Goal: Task Accomplishment & Management: Use online tool/utility

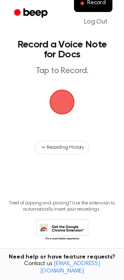
click at [55, 98] on span "button" at bounding box center [62, 102] width 46 height 46
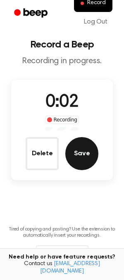
click at [70, 153] on button "Save" at bounding box center [81, 153] width 33 height 33
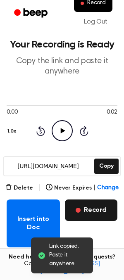
click at [97, 209] on button "Record" at bounding box center [91, 209] width 52 height 21
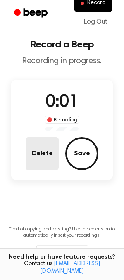
click at [42, 153] on button "Delete" at bounding box center [42, 153] width 33 height 33
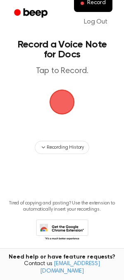
click at [70, 87] on main "Record a Voice Note for Docs Tap to Record. Recording History Tired of copying …" at bounding box center [62, 132] width 124 height 265
click at [61, 92] on span "button" at bounding box center [62, 102] width 46 height 46
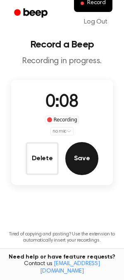
click at [85, 157] on button "Save" at bounding box center [81, 158] width 33 height 33
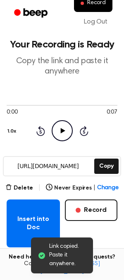
click at [60, 131] on icon at bounding box center [62, 130] width 5 height 5
click at [64, 127] on icon "Pause Audio" at bounding box center [62, 130] width 21 height 21
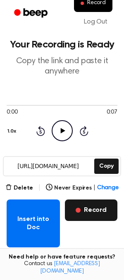
click at [104, 204] on button "Record" at bounding box center [91, 209] width 52 height 21
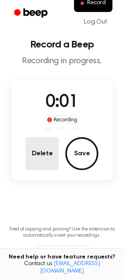
click at [34, 144] on button "Delete" at bounding box center [42, 153] width 33 height 33
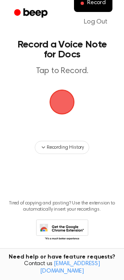
click at [62, 97] on span "button" at bounding box center [62, 102] width 38 height 38
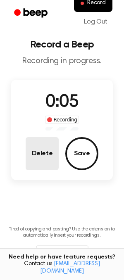
click at [49, 158] on button "Delete" at bounding box center [42, 153] width 33 height 33
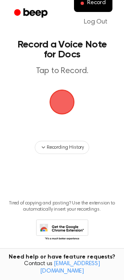
click at [70, 102] on span "button" at bounding box center [62, 102] width 44 height 44
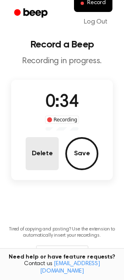
click at [46, 151] on button "Delete" at bounding box center [42, 153] width 33 height 33
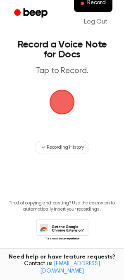
click at [60, 105] on span "button" at bounding box center [61, 101] width 33 height 33
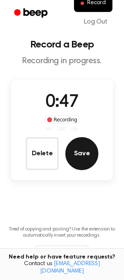
click at [72, 156] on button "Save" at bounding box center [81, 153] width 33 height 33
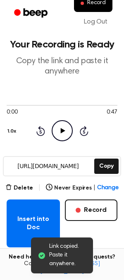
click at [61, 125] on icon "Play Audio" at bounding box center [62, 130] width 21 height 21
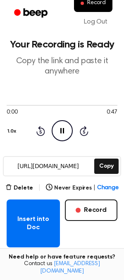
click at [65, 132] on icon "Pause Audio" at bounding box center [62, 130] width 21 height 21
click at [65, 132] on icon "Play Audio" at bounding box center [62, 130] width 21 height 21
drag, startPoint x: 6, startPoint y: 107, endPoint x: 13, endPoint y: 105, distance: 7.2
click at [13, 105] on div at bounding box center [62, 105] width 111 height 7
drag, startPoint x: 2, startPoint y: 105, endPoint x: 14, endPoint y: 106, distance: 12.0
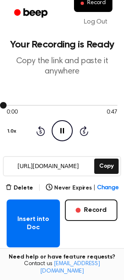
click at [14, 106] on div at bounding box center [62, 105] width 111 height 7
click at [63, 127] on icon "Pause Audio" at bounding box center [62, 130] width 21 height 21
click at [63, 127] on icon "Play Audio" at bounding box center [62, 130] width 21 height 21
click at [61, 127] on icon "Pause Audio" at bounding box center [62, 130] width 21 height 21
click at [11, 103] on div at bounding box center [62, 105] width 111 height 7
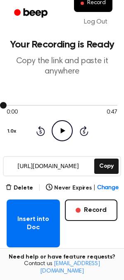
click at [11, 103] on div at bounding box center [62, 105] width 111 height 7
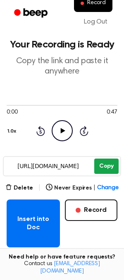
click at [97, 163] on button "Copy" at bounding box center [106, 166] width 24 height 15
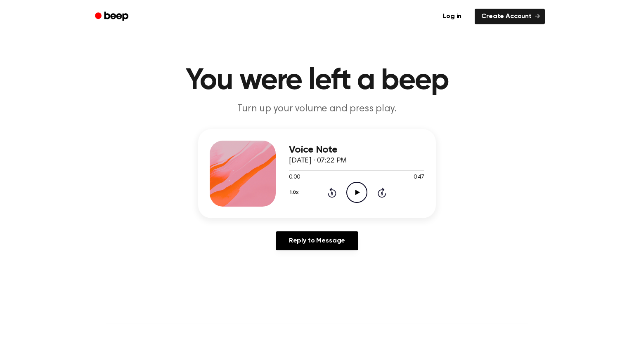
click at [351, 190] on icon "Play Audio" at bounding box center [356, 192] width 21 height 21
